Goal: Information Seeking & Learning: Learn about a topic

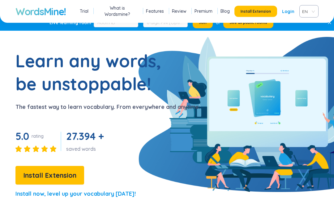
scroll to position [47, 0]
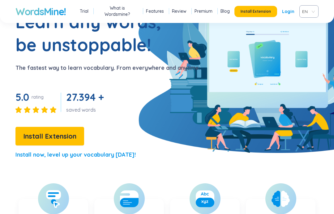
click at [45, 137] on span "Install Extension" at bounding box center [49, 136] width 53 height 11
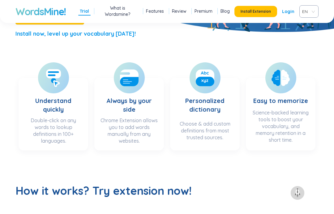
scroll to position [168, 0]
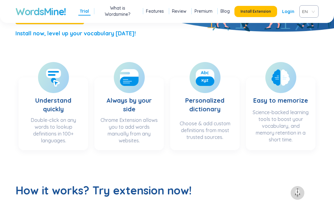
click at [211, 78] on rect at bounding box center [205, 81] width 19 height 10
click at [206, 76] on rect at bounding box center [205, 81] width 19 height 10
click at [223, 120] on div "Choose & add custom definitions from most trusted sources." at bounding box center [204, 132] width 57 height 24
click at [211, 78] on rect at bounding box center [205, 81] width 19 height 10
click at [228, 123] on div "Choose & add custom definitions from most trusted sources." at bounding box center [204, 132] width 57 height 24
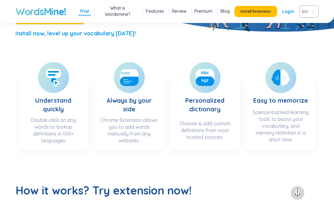
click at [290, 94] on h3 "Easy to memorize" at bounding box center [281, 95] width 55 height 22
click at [225, 104] on h3 "Personalized dictionary" at bounding box center [204, 100] width 57 height 33
click at [209, 76] on rect at bounding box center [205, 81] width 19 height 10
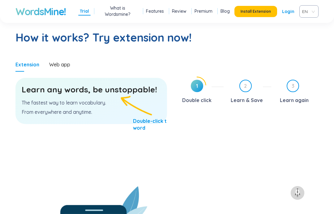
scroll to position [335, 0]
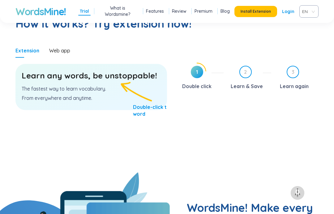
click at [200, 80] on icon at bounding box center [197, 72] width 18 height 18
click at [101, 89] on p "The fastest way to learn vocabulary." at bounding box center [91, 88] width 139 height 7
click at [128, 83] on div "Learn any words, be unstoppable! The fastest way to learn vocabulary. From ever…" at bounding box center [91, 87] width 152 height 46
click at [137, 90] on p "The fastest way to learn vocabulary." at bounding box center [91, 88] width 139 height 7
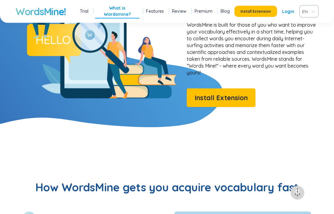
scroll to position [548, 0]
click at [244, 98] on span "Install Extension" at bounding box center [221, 97] width 53 height 11
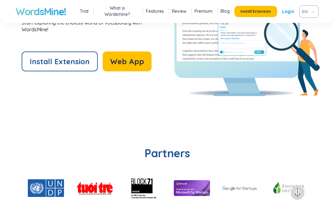
scroll to position [1334, 0]
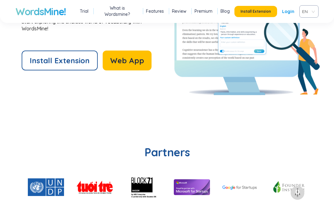
click at [127, 63] on span "Web App" at bounding box center [127, 60] width 34 height 10
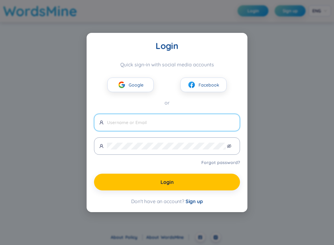
click at [145, 87] on button "Google" at bounding box center [130, 84] width 46 height 15
click at [140, 84] on span "Google" at bounding box center [136, 84] width 15 height 7
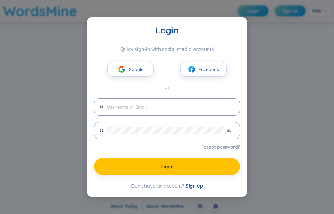
click at [143, 71] on span "Google" at bounding box center [136, 69] width 15 height 7
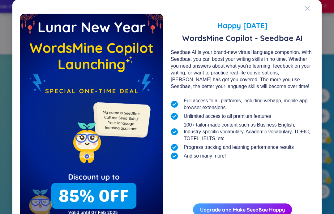
click at [306, 9] on icon "Close" at bounding box center [307, 8] width 5 height 5
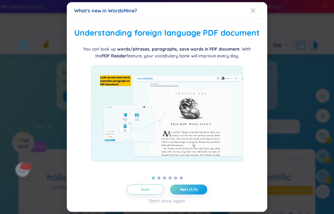
click at [195, 192] on span "Next (1/6)" at bounding box center [189, 189] width 18 height 5
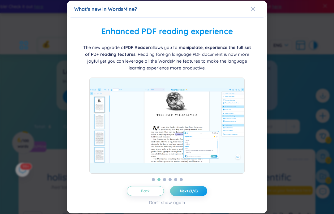
click at [197, 193] on span "Next (1/6)" at bounding box center [189, 190] width 18 height 5
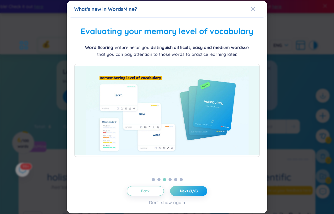
click at [253, 11] on div "Close" at bounding box center [253, 9] width 5 height 17
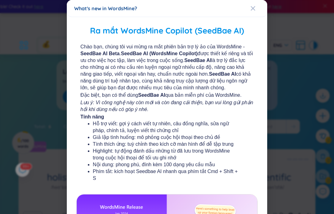
click at [253, 10] on icon "Close" at bounding box center [253, 8] width 5 height 5
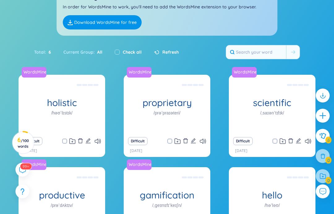
scroll to position [102, 0]
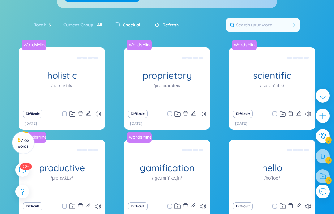
click at [90, 94] on div "WordsMine holistic /həʊˈlɪstɪk/ Toàn diện Eg: The holistic approach to healthca…" at bounding box center [62, 76] width 87 height 59
click at [162, 80] on h1 "proprietary" at bounding box center [167, 75] width 87 height 11
click at [248, 66] on div "WordsMine scientific /ˌsaɪənˈtɪfɪk/ Có tính [PERSON_NAME] học Eg: The scientist…" at bounding box center [272, 76] width 87 height 59
click at [90, 165] on div "WordsMine productive /prəˈdʌktɪv/ Đạt [PERSON_NAME] xuât, [PERSON_NAME] Eg: She…" at bounding box center [62, 169] width 87 height 59
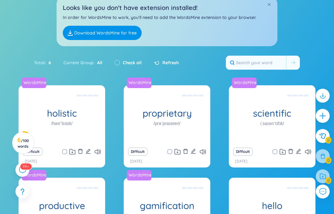
scroll to position [65, 0]
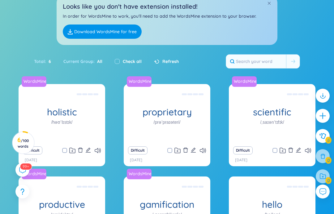
click at [68, 112] on h1 "holistic" at bounding box center [62, 112] width 87 height 11
click at [73, 102] on div "Toàn diện Eg: The holistic approach to healthcare takes into account the physic…" at bounding box center [62, 113] width 80 height 56
click at [71, 114] on div "Toàn diện Eg: The holistic approach to healthcare takes into account the physic…" at bounding box center [62, 113] width 80 height 56
click at [42, 128] on div "Toàn diện Eg: The holistic approach to healthcare takes into account the physic…" at bounding box center [62, 113] width 80 height 56
click at [81, 96] on div "Toàn diện Eg: The holistic approach to healthcare takes into account the physic…" at bounding box center [62, 113] width 80 height 56
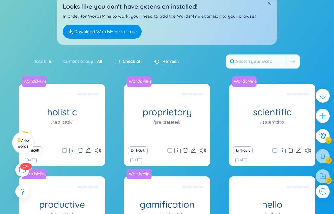
click at [145, 104] on div "WordsMine proprietary /prəˈpraɪəteri/ Độc [PERSON_NAME] Eg: The company develop…" at bounding box center [167, 113] width 87 height 59
click at [56, 116] on div "Toàn diện Eg: The holistic approach to healthcare takes into account the physic…" at bounding box center [62, 113] width 80 height 56
click at [96, 148] on icon at bounding box center [98, 150] width 6 height 5
click at [56, 99] on div "Toàn diện Eg: The holistic approach to healthcare takes into account the physic…" at bounding box center [62, 113] width 80 height 56
click at [70, 108] on div "Toàn diện Eg: The holistic approach to healthcare takes into account the physic…" at bounding box center [62, 113] width 80 height 56
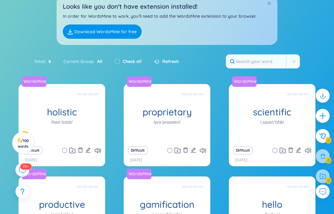
click at [80, 118] on div "Toàn diện Eg: The holistic approach to healthcare takes into account the physic…" at bounding box center [62, 113] width 80 height 56
click at [151, 108] on div "WordsMine proprietary /prəˈpraɪəteri/ Độc [PERSON_NAME] Eg: The company develop…" at bounding box center [167, 113] width 87 height 59
click at [68, 107] on div "Toàn diện Eg: The holistic approach to healthcare takes into account the physic…" at bounding box center [62, 113] width 80 height 56
click at [89, 150] on icon "edit" at bounding box center [88, 149] width 5 height 5
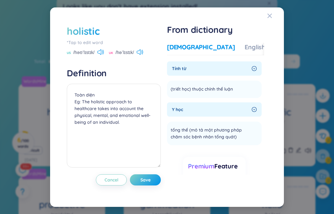
click at [276, 51] on div "More examples" at bounding box center [298, 47] width 45 height 9
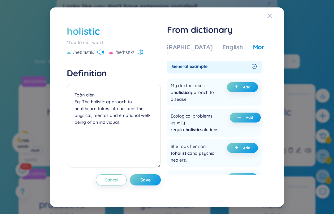
scroll to position [-3, 0]
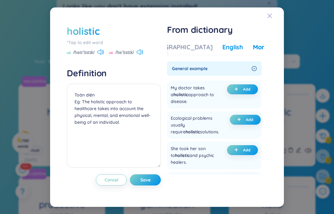
click at [223, 50] on div "English" at bounding box center [233, 47] width 21 height 9
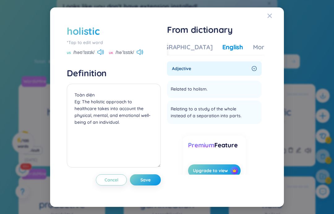
scroll to position [0, 0]
click at [184, 55] on div "Vietnamese English More examples" at bounding box center [221, 49] width 153 height 12
click at [270, 17] on icon "Close" at bounding box center [270, 15] width 5 height 5
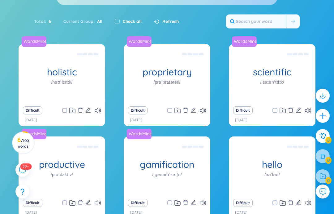
scroll to position [105, 0]
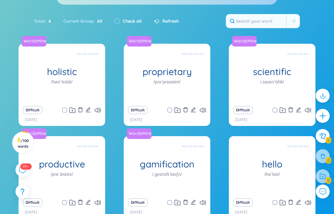
click at [68, 72] on div "Toàn diện Eg: The holistic approach to healthcare takes into account the physic…" at bounding box center [62, 73] width 80 height 56
